Goal: Information Seeking & Learning: Learn about a topic

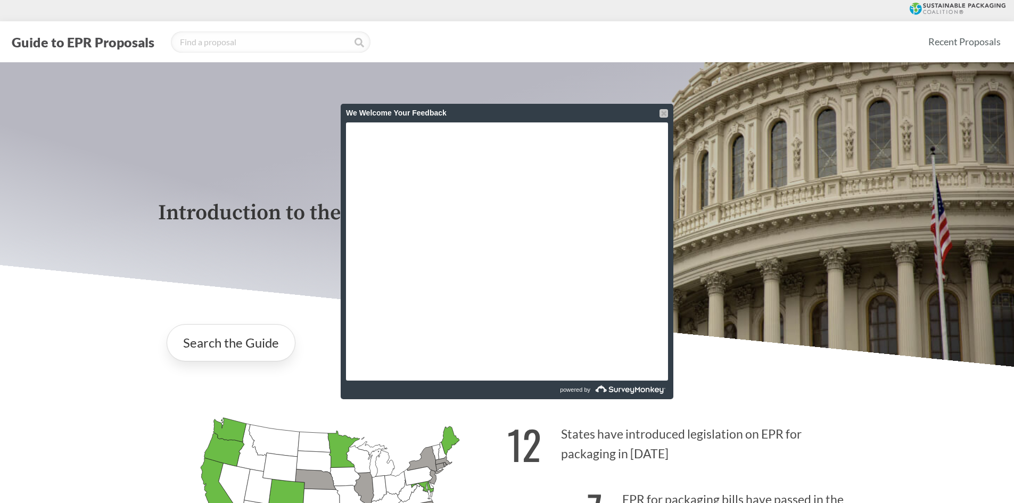
click at [664, 115] on div at bounding box center [664, 113] width 9 height 9
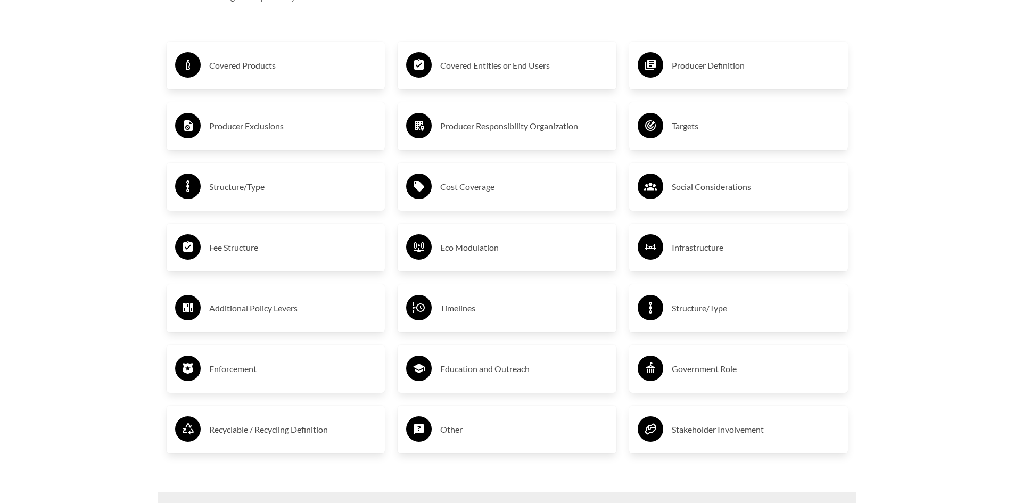
scroll to position [1903, 0]
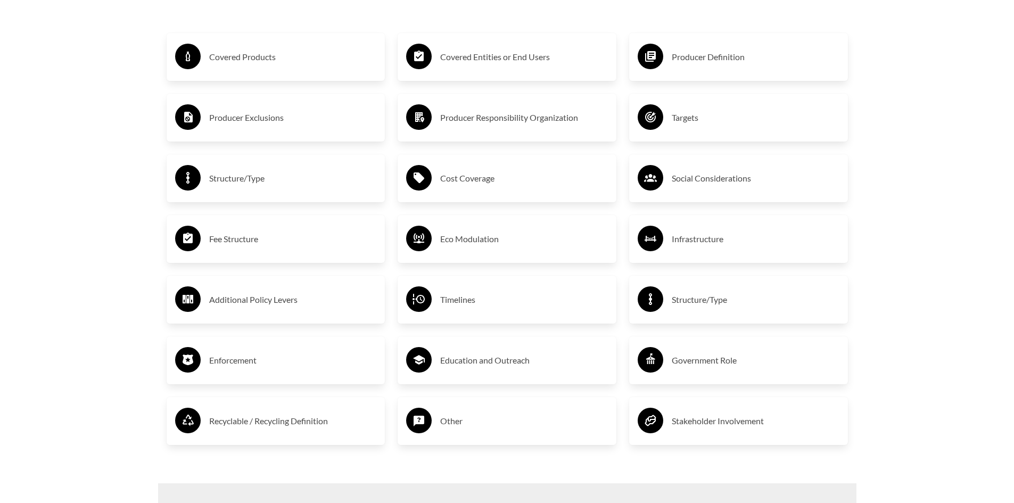
click at [278, 61] on h3 "Covered Products" at bounding box center [293, 56] width 168 height 17
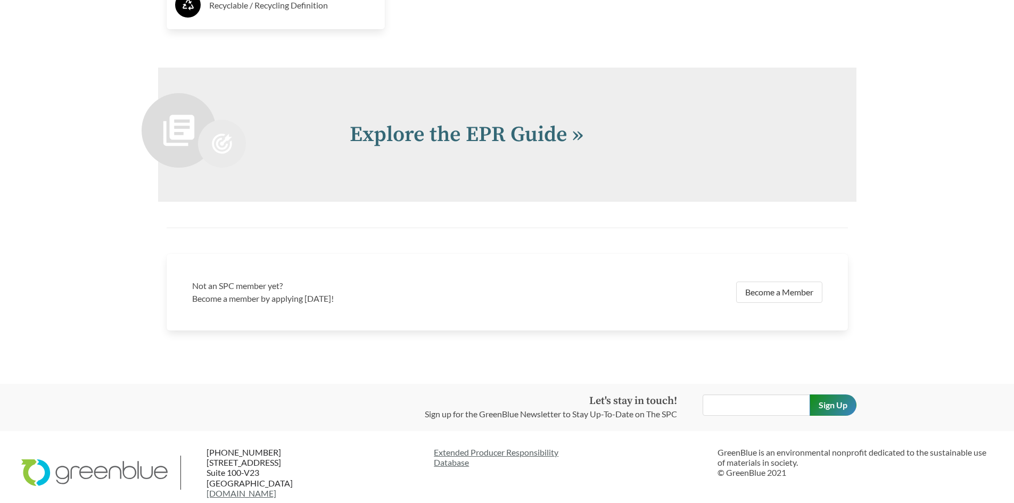
scroll to position [2470, 0]
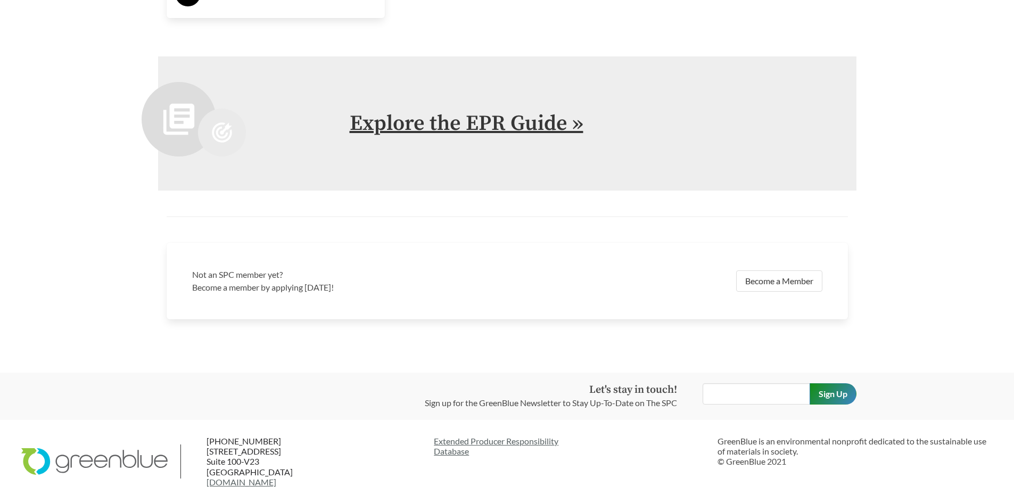
click at [432, 127] on link "Explore the EPR Guide »" at bounding box center [467, 123] width 234 height 27
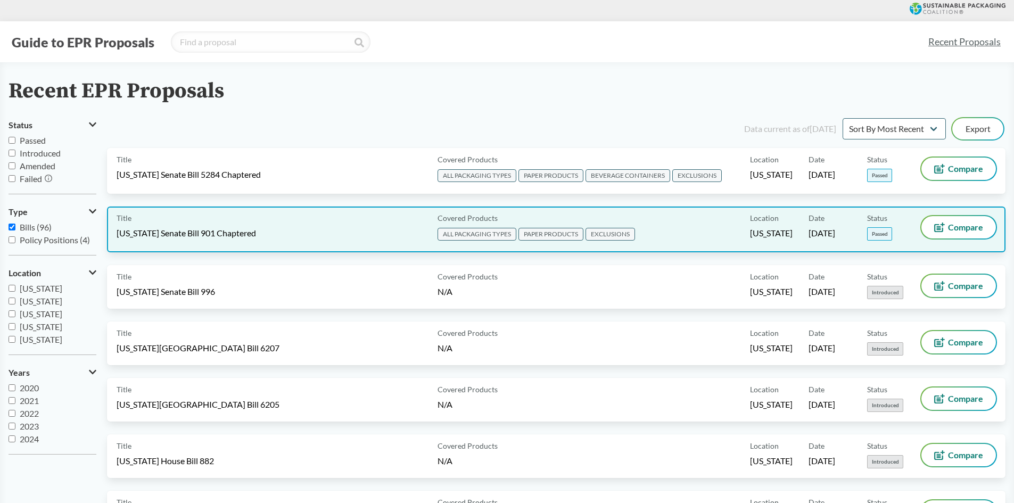
click at [599, 233] on span "EXCLUSIONS" at bounding box center [611, 234] width 50 height 13
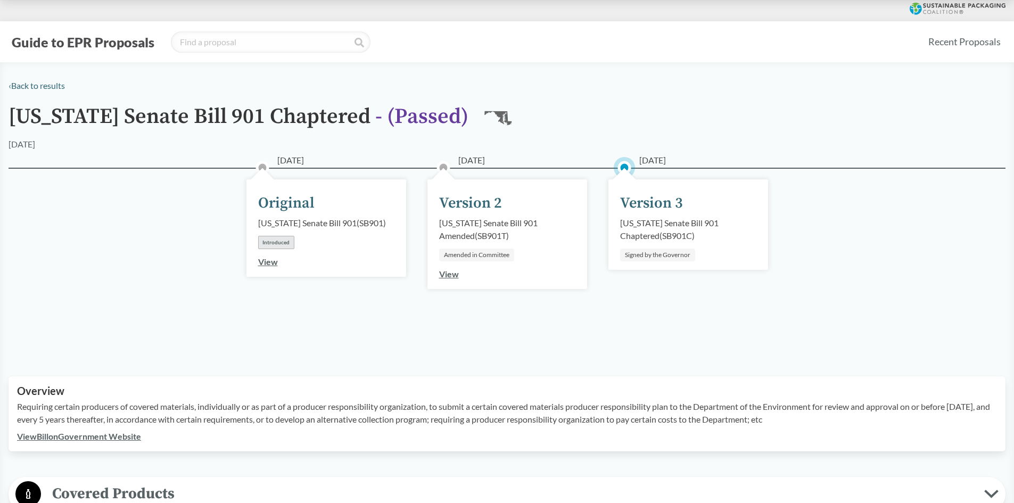
click at [661, 257] on div "Signed by the Governor" at bounding box center [657, 255] width 75 height 13
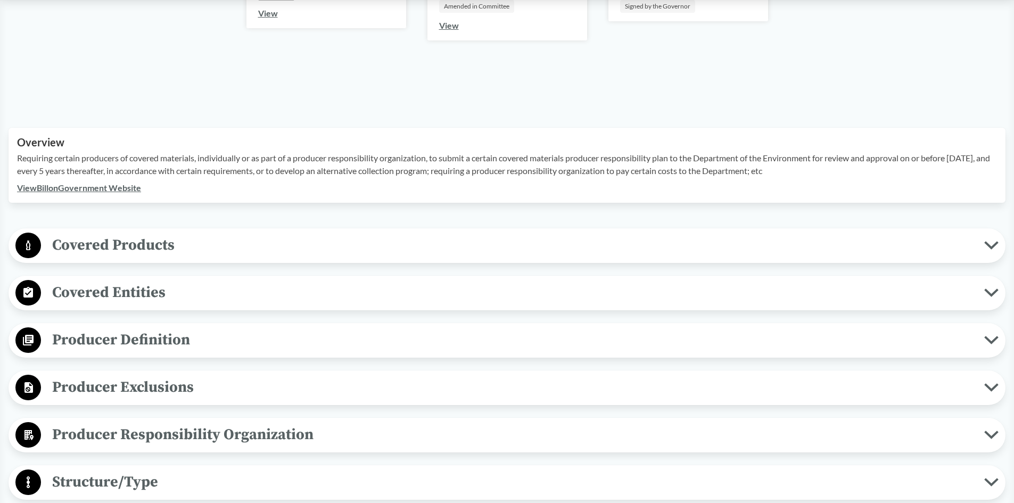
scroll to position [249, 0]
click at [150, 245] on span "Covered Products" at bounding box center [512, 245] width 943 height 24
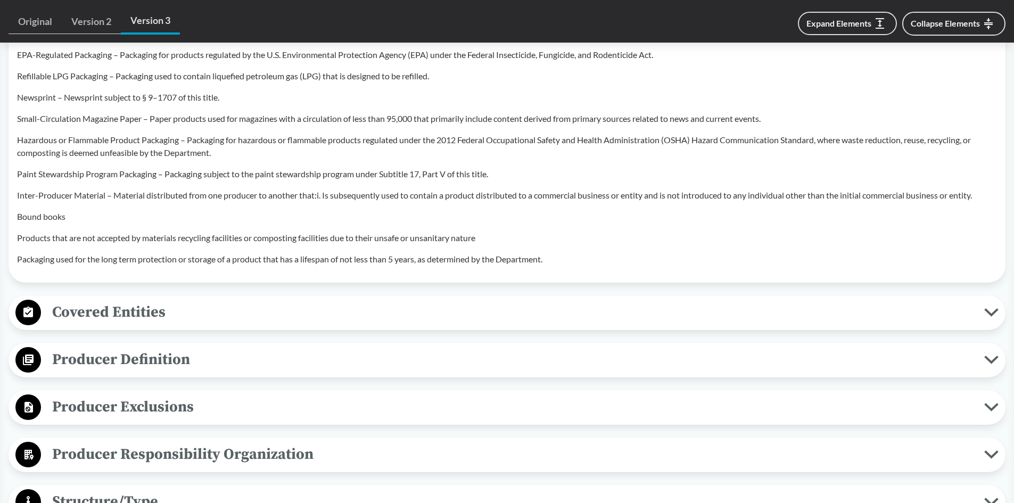
scroll to position [934, 0]
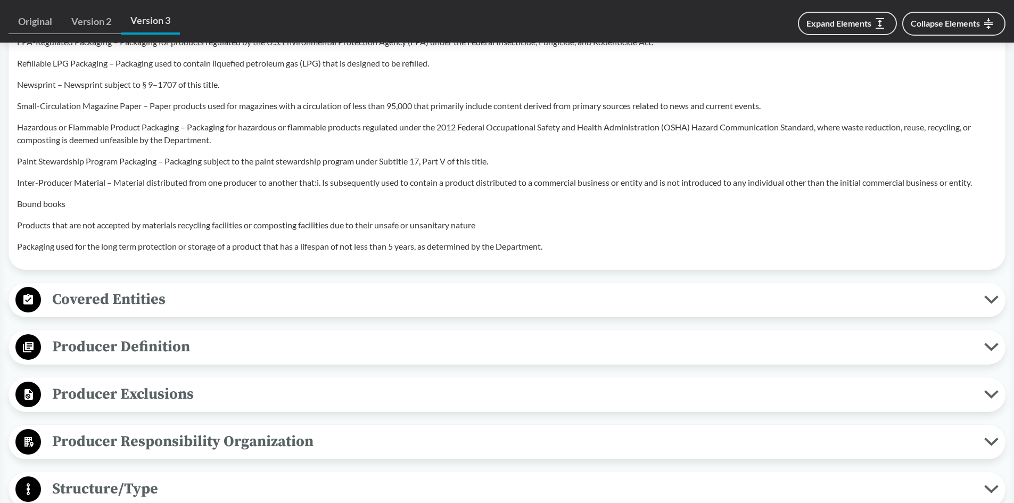
click at [180, 382] on span "Producer Exclusions" at bounding box center [512, 394] width 943 height 24
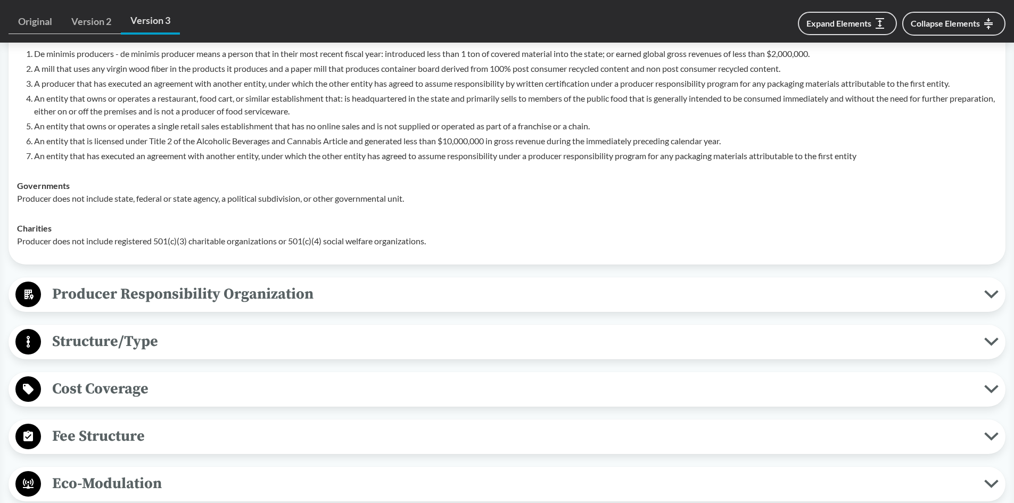
scroll to position [1385, 0]
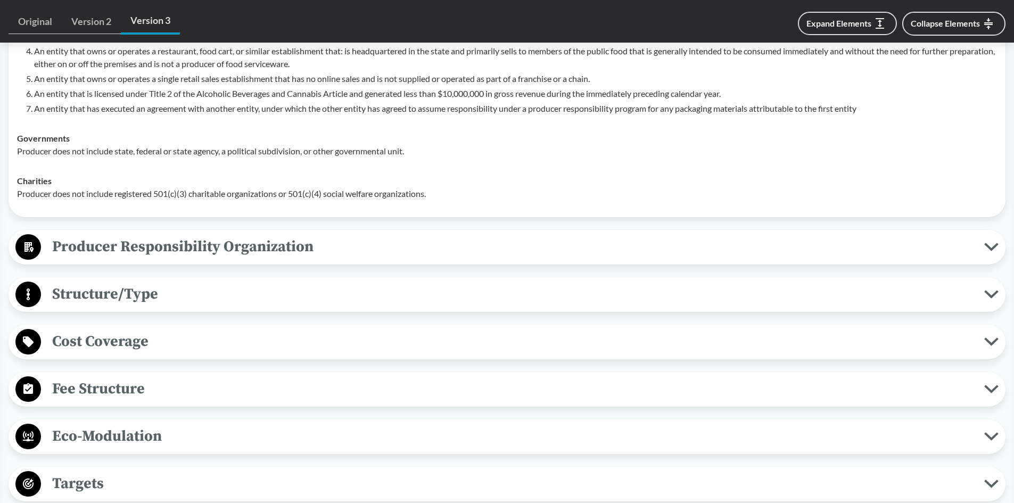
click at [126, 332] on span "Cost Coverage" at bounding box center [512, 342] width 943 height 24
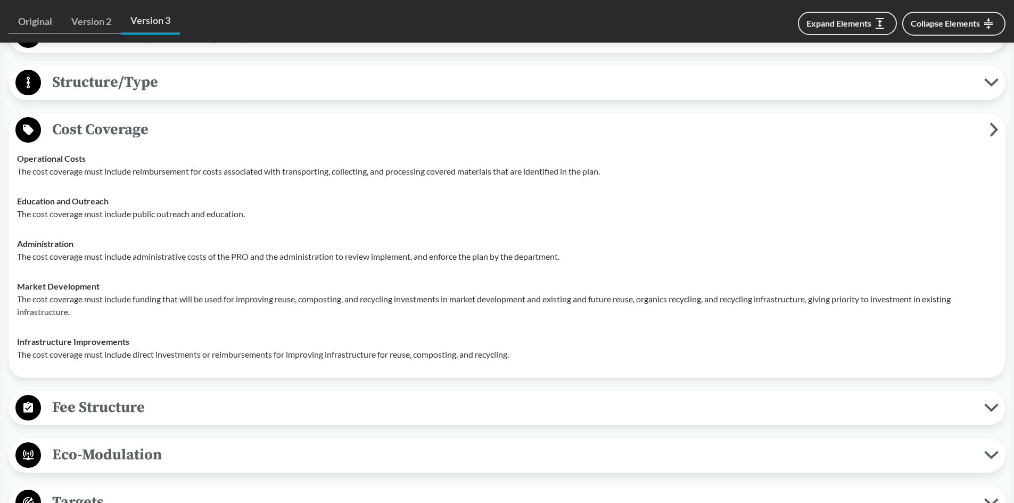
scroll to position [1690, 0]
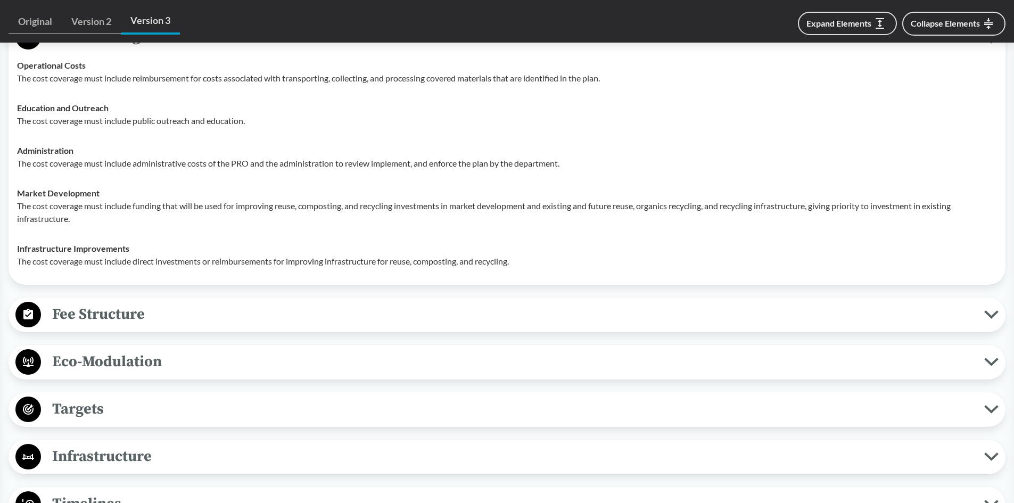
click at [115, 307] on span "Fee Structure" at bounding box center [512, 314] width 943 height 24
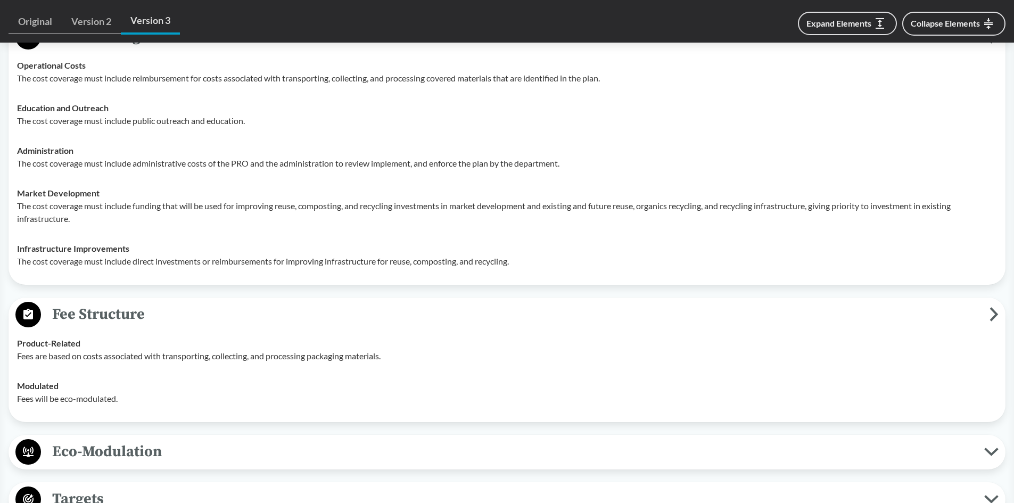
click at [120, 448] on span "Eco-Modulation" at bounding box center [512, 452] width 943 height 24
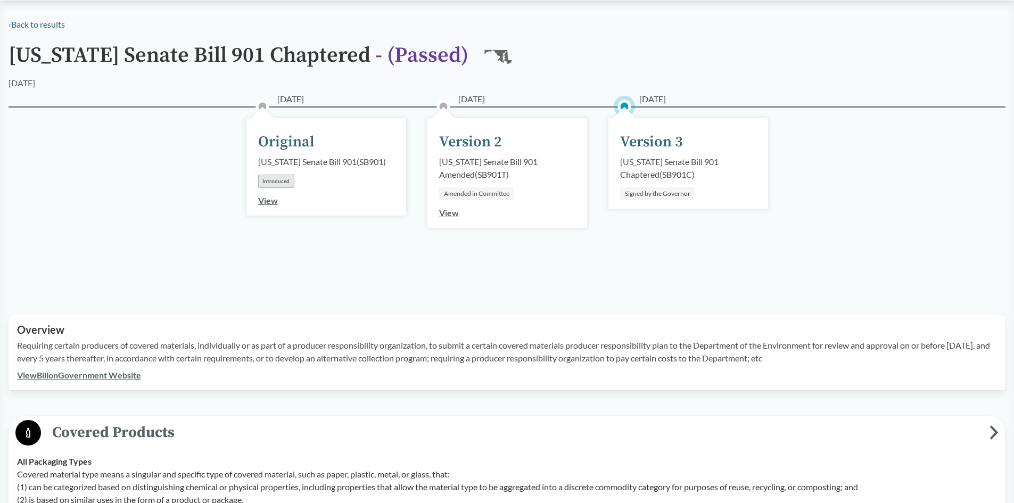
scroll to position [0, 0]
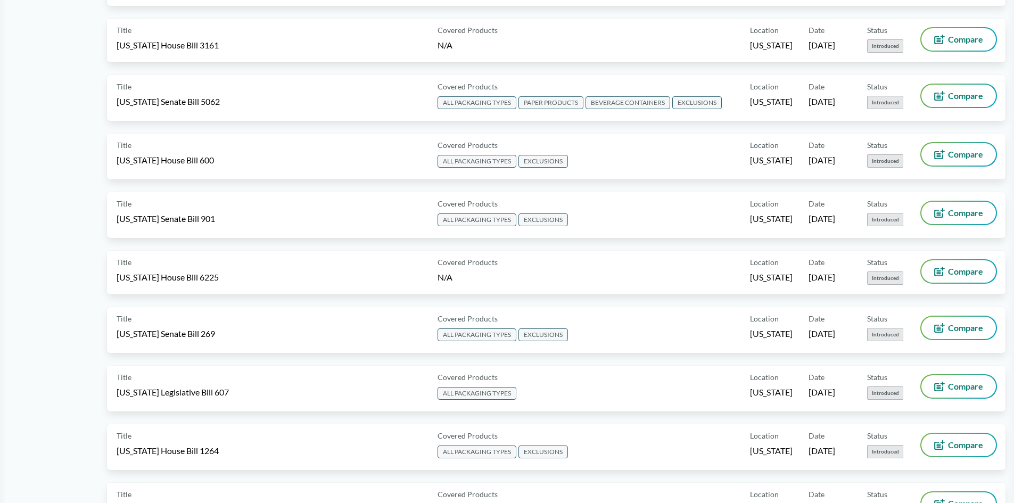
scroll to position [556, 0]
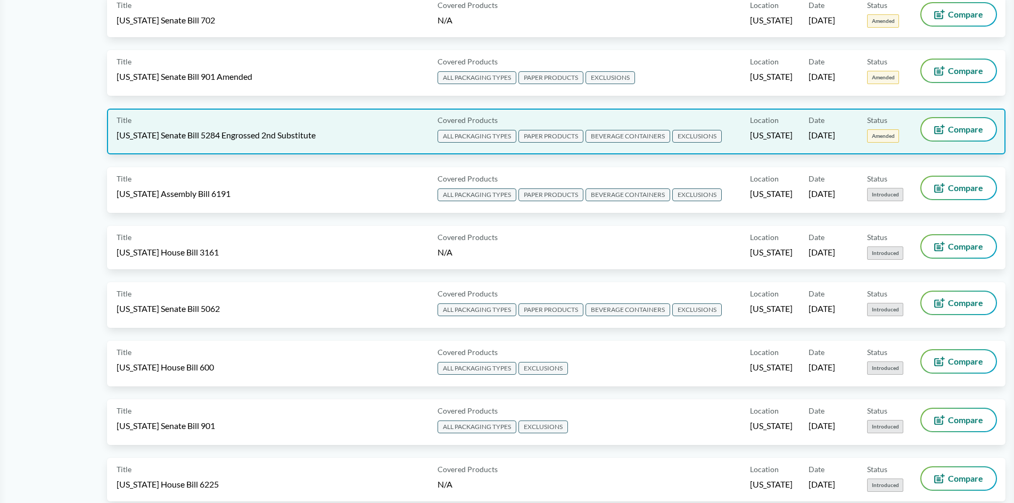
click at [188, 133] on span "[US_STATE] Senate Bill 5284 Engrossed 2nd Substitute" at bounding box center [216, 135] width 199 height 12
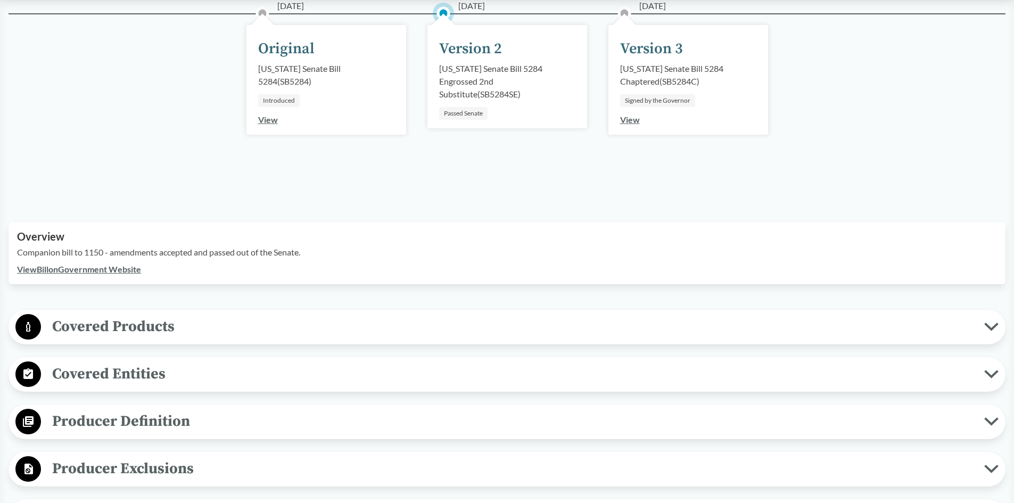
scroll to position [171, 0]
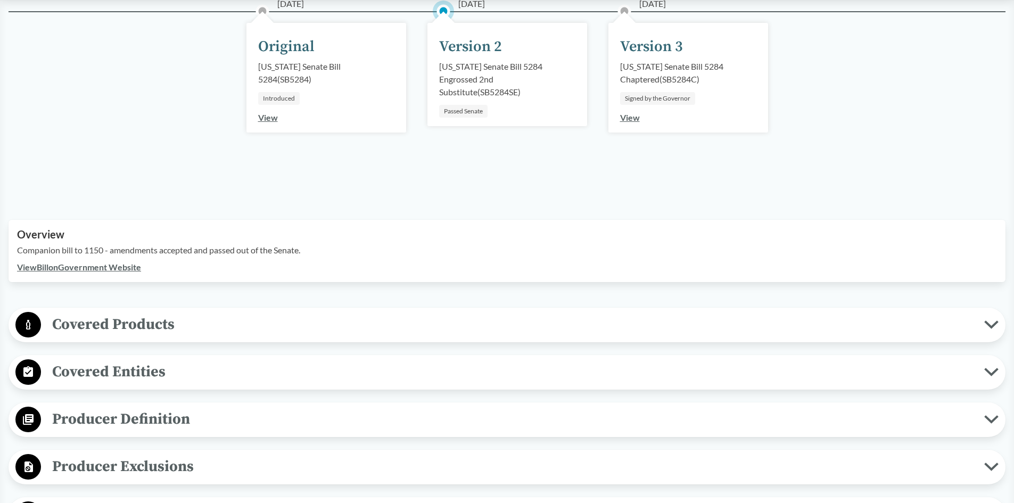
click at [111, 268] on link "View Bill on Government Website" at bounding box center [79, 267] width 124 height 10
